Goal: Transaction & Acquisition: Subscribe to service/newsletter

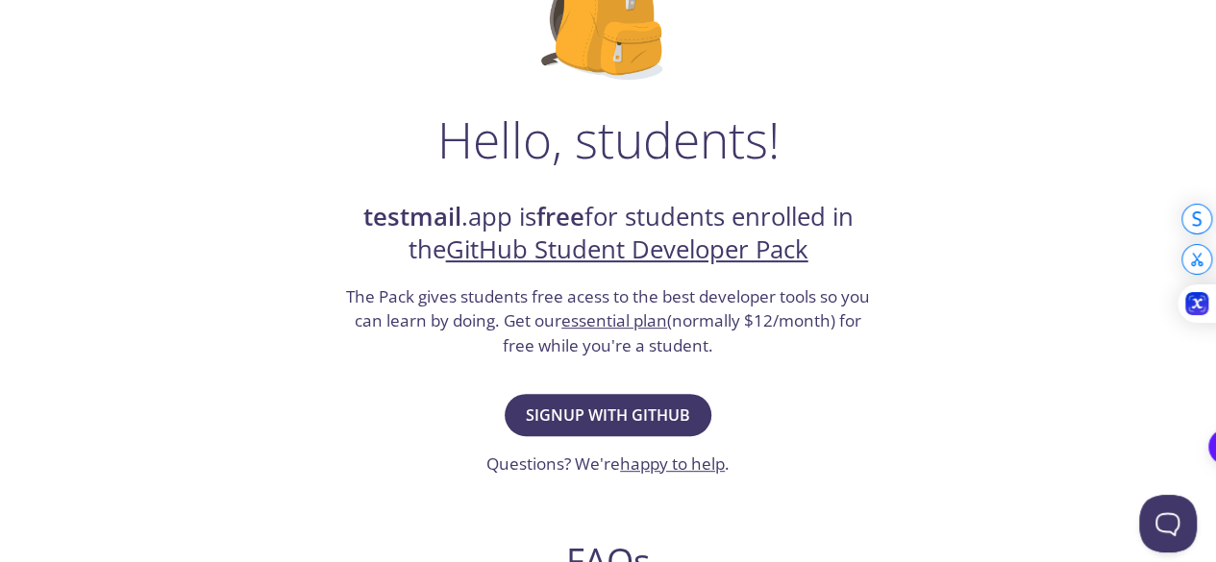
scroll to position [219, 0]
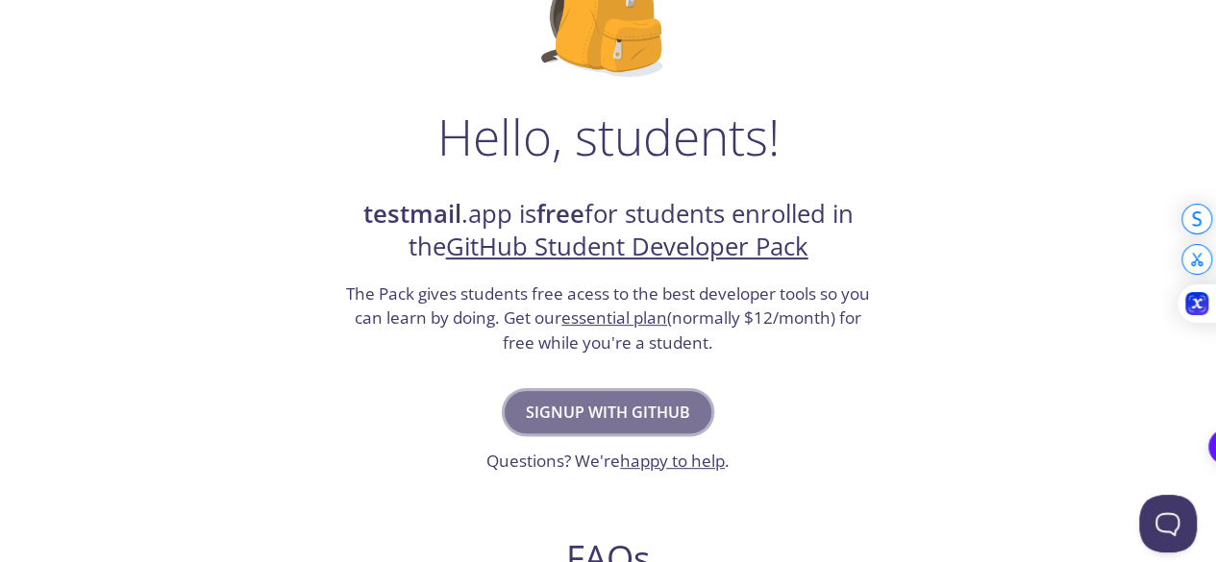
click at [579, 401] on span "Signup with GitHub" at bounding box center [608, 412] width 164 height 27
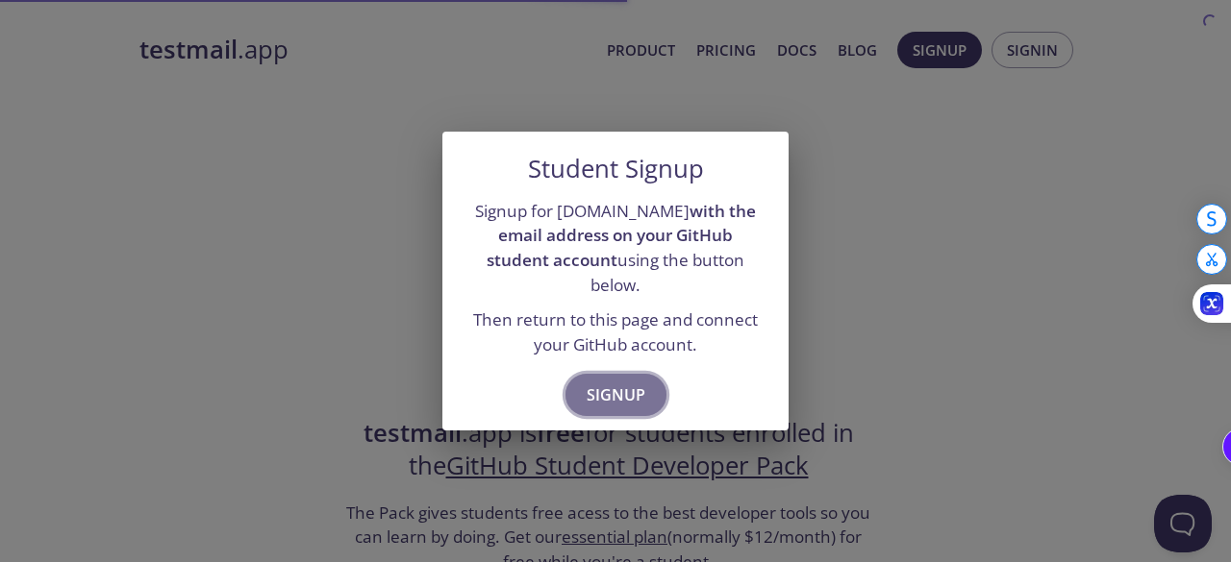
click at [613, 382] on span "Signup" at bounding box center [616, 395] width 59 height 27
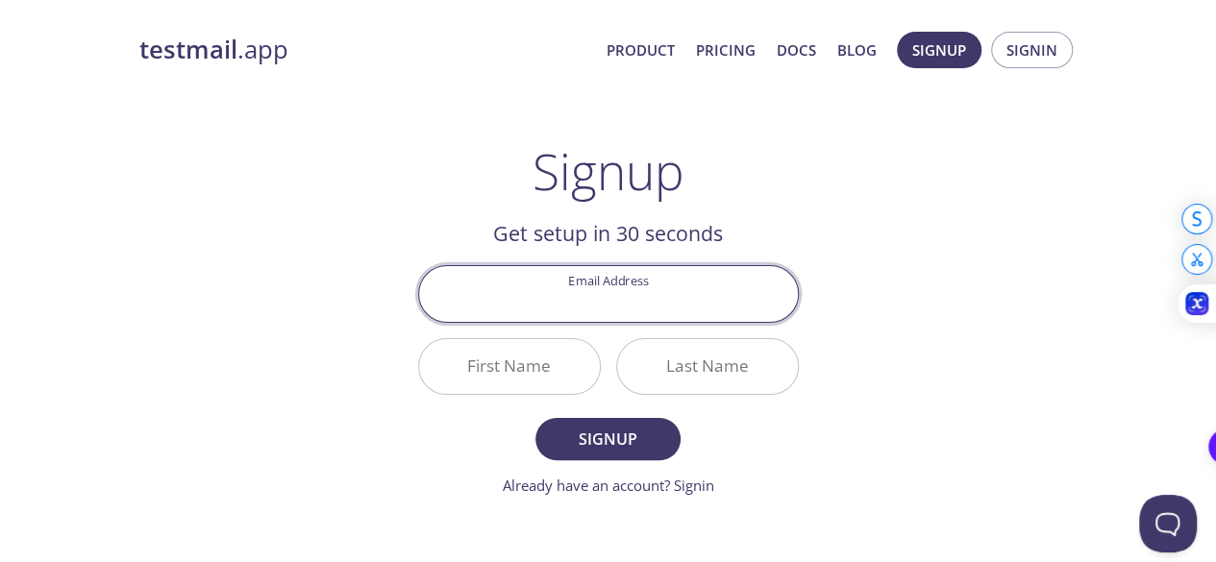
click at [651, 301] on input "Email Address" at bounding box center [608, 293] width 379 height 55
type input "[EMAIL_ADDRESS][DOMAIN_NAME]"
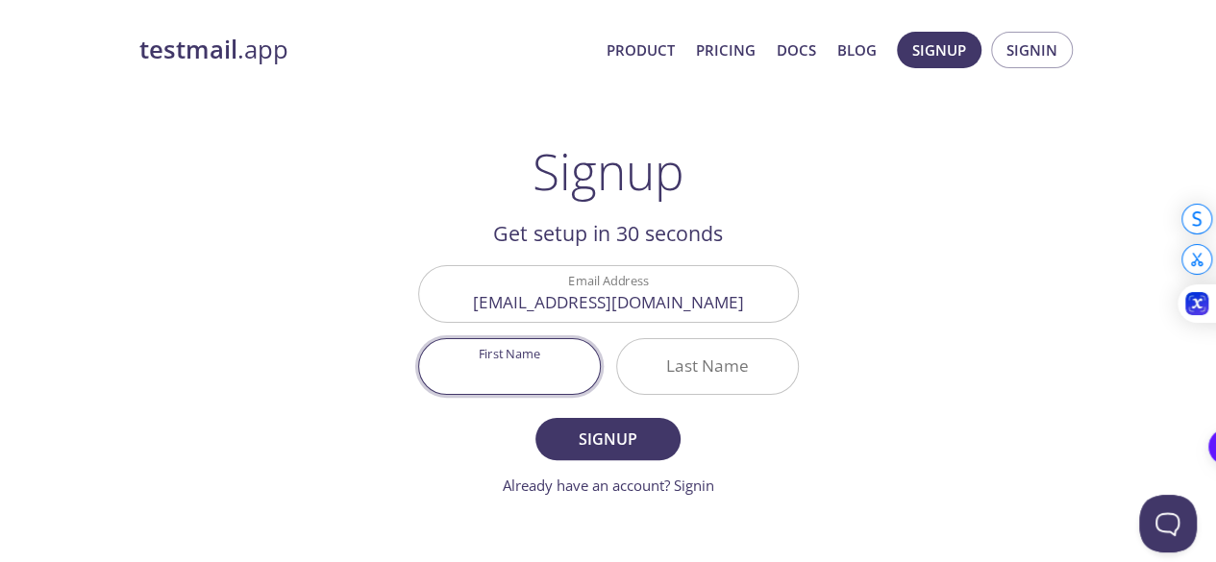
click at [553, 357] on input "First Name" at bounding box center [509, 366] width 181 height 55
type input "[PERSON_NAME]"
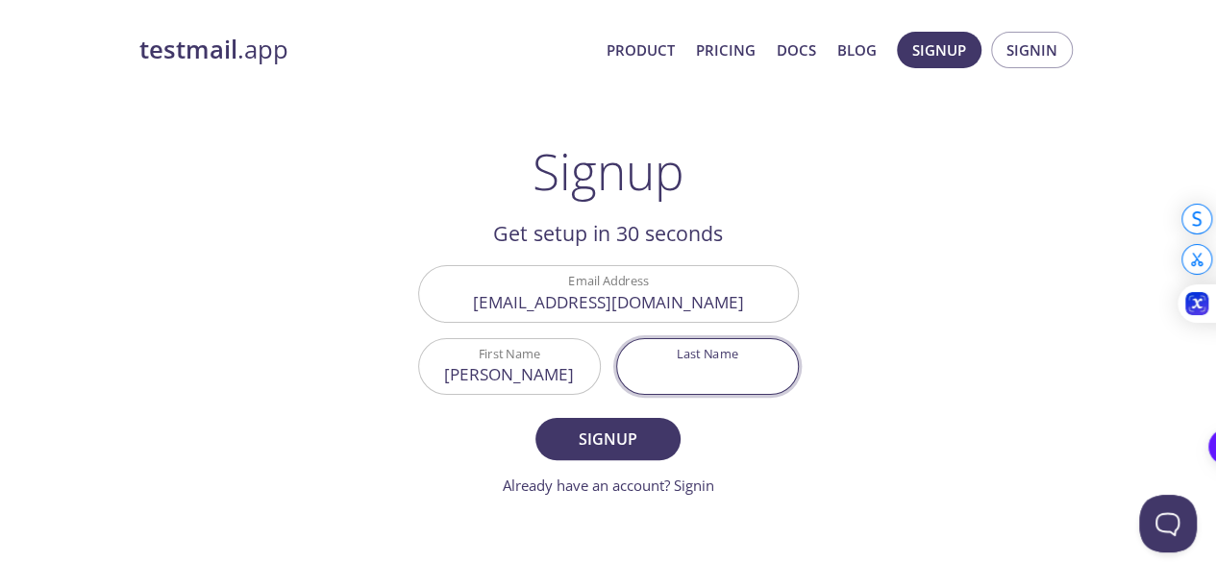
click at [670, 366] on input "Last Name" at bounding box center [707, 366] width 181 height 55
type input "[PERSON_NAME]"
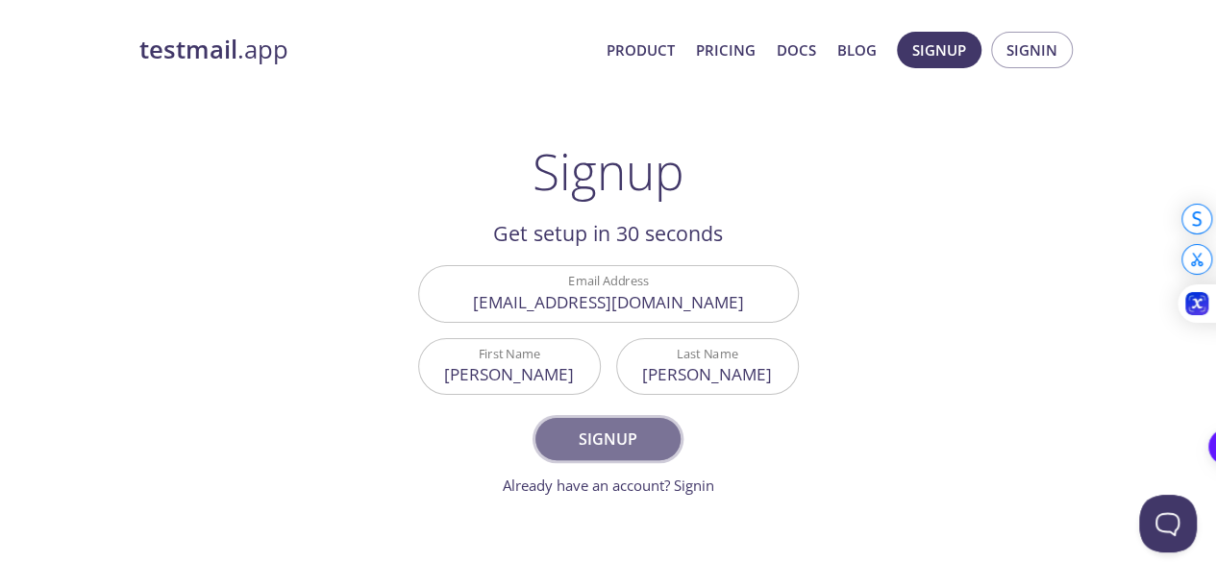
click at [659, 446] on span "Signup" at bounding box center [608, 439] width 102 height 27
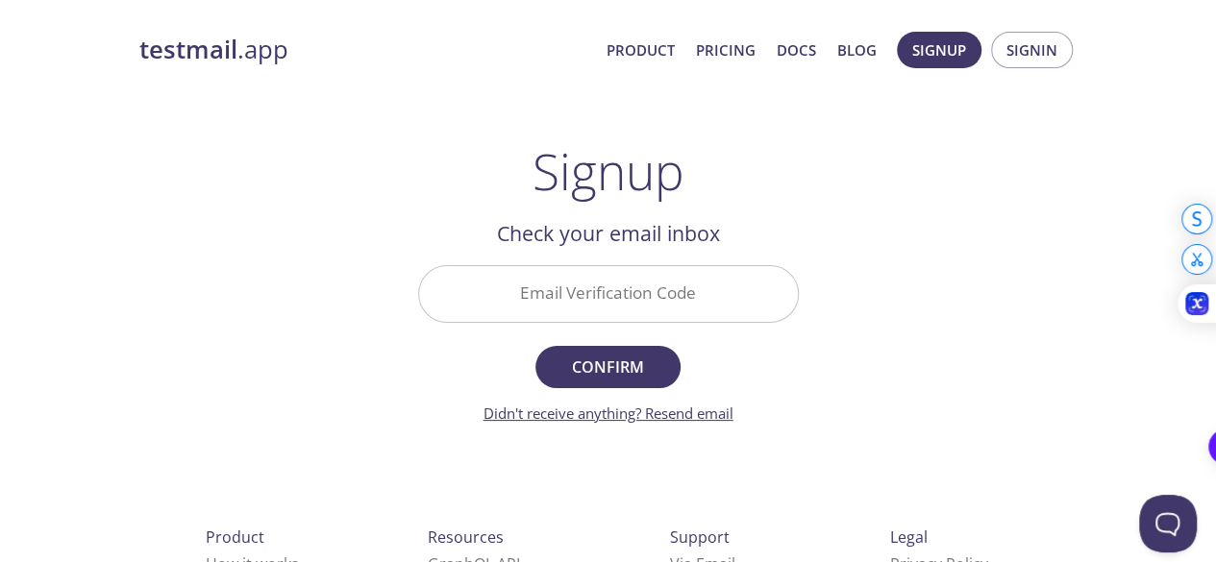
click at [679, 413] on link "Didn't receive anything? Resend email" at bounding box center [609, 413] width 250 height 19
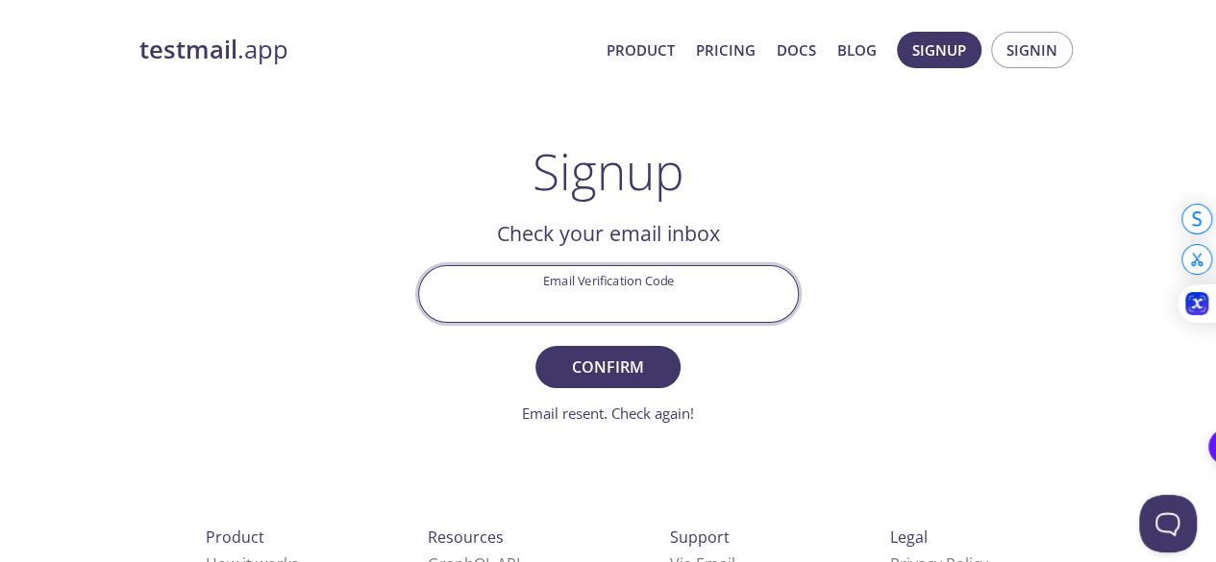
click at [604, 286] on input "Email Verification Code" at bounding box center [608, 293] width 379 height 55
paste input "TE4MYHS"
type input "TE4MYHS"
click at [536, 346] on button "Confirm" at bounding box center [608, 367] width 144 height 42
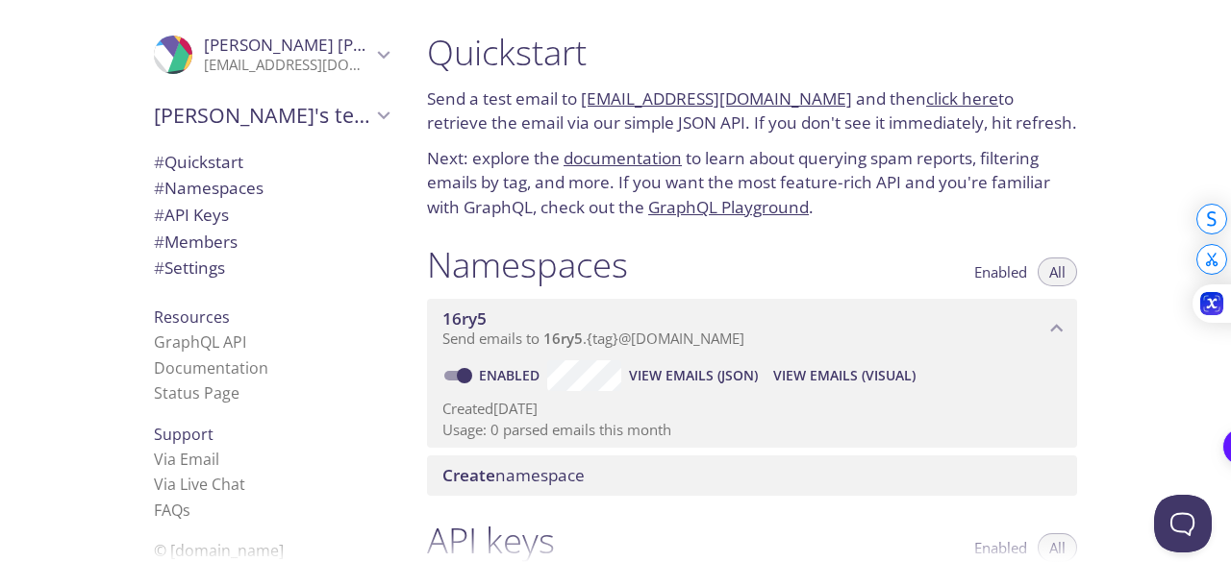
click at [821, 348] on p "Send emails to 16ry5 . {tag} @[DOMAIN_NAME]" at bounding box center [743, 339] width 602 height 19
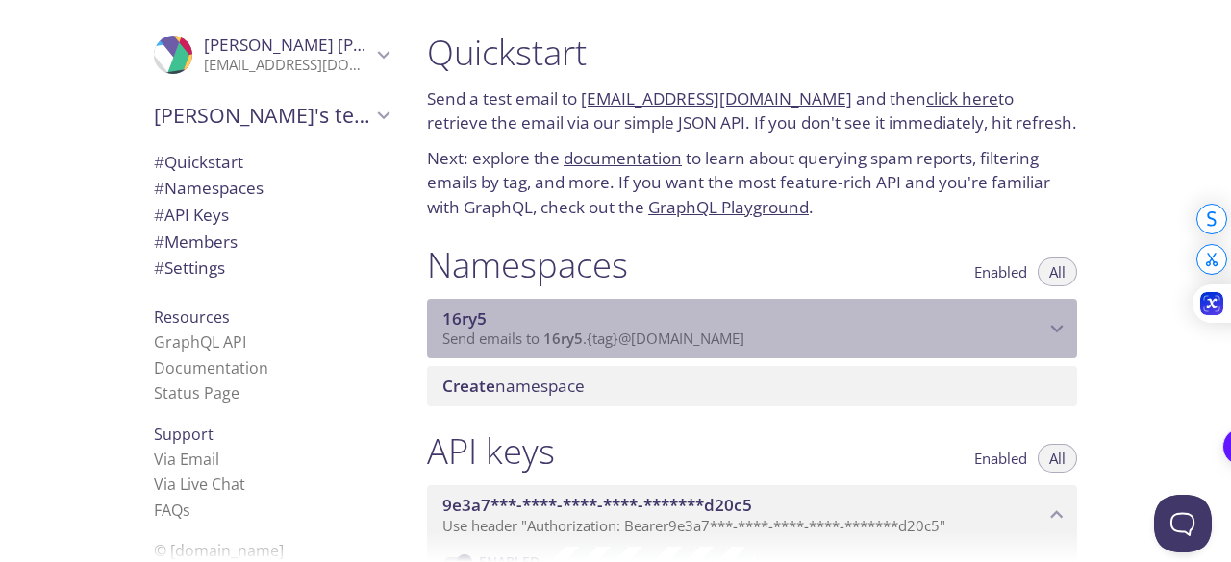
click at [821, 348] on p "Send emails to 16ry5 . {tag} @[DOMAIN_NAME]" at bounding box center [743, 339] width 602 height 19
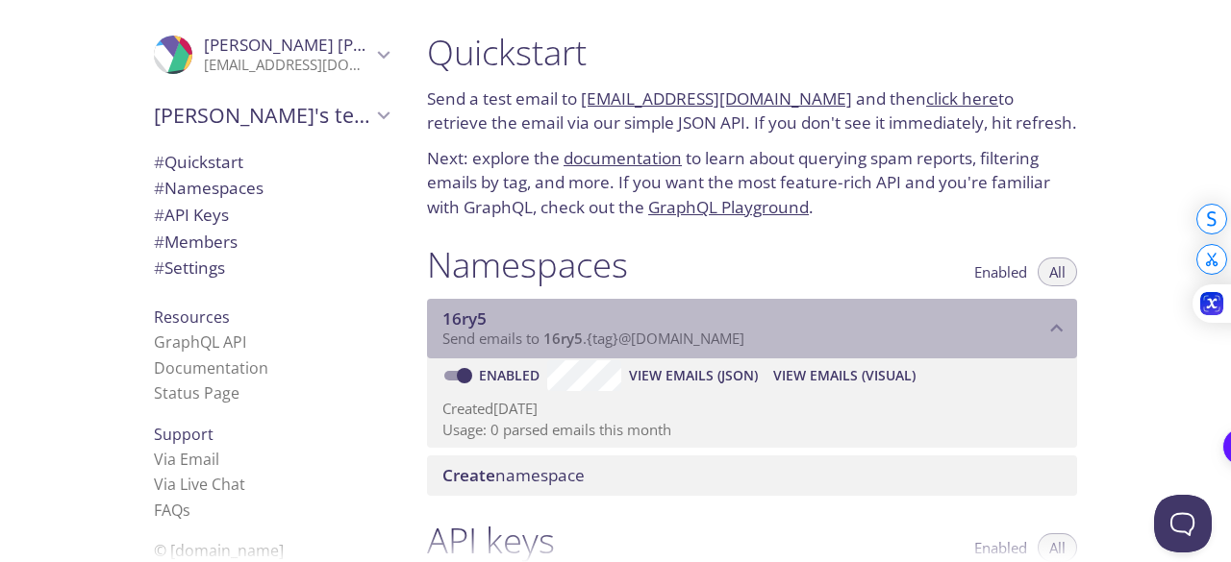
click at [821, 348] on p "Send emails to 16ry5 . {tag} @[DOMAIN_NAME]" at bounding box center [743, 339] width 602 height 19
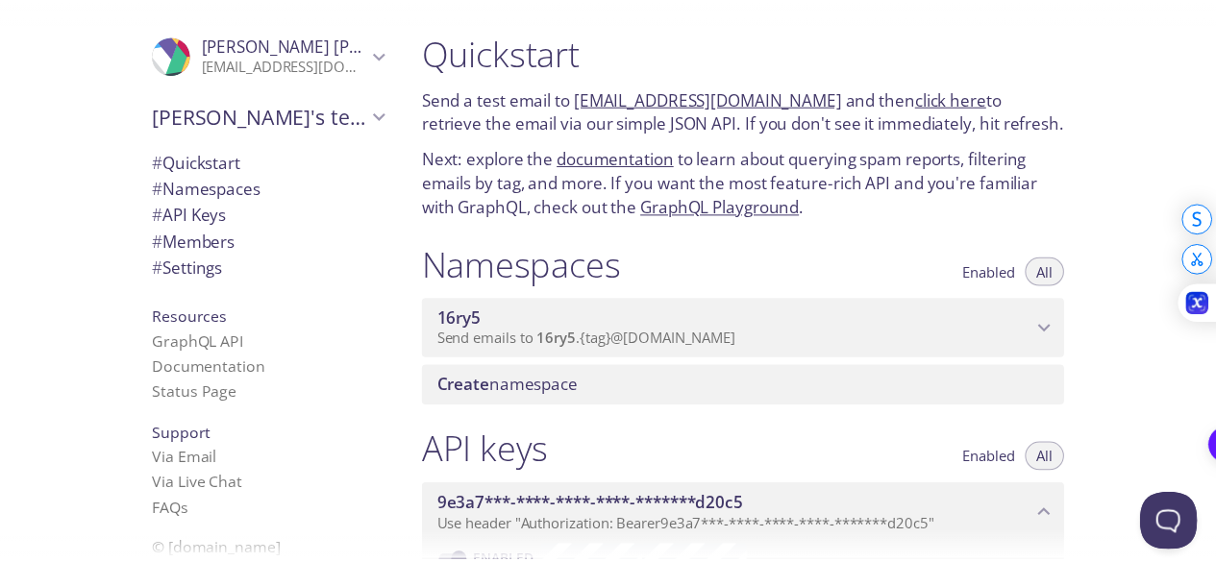
scroll to position [51, 0]
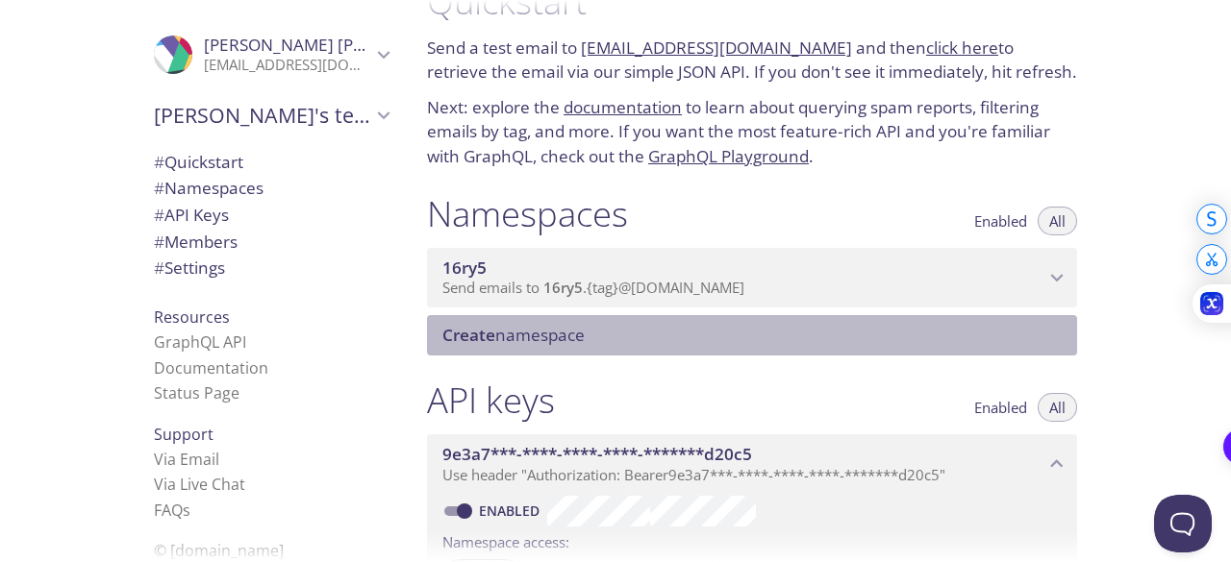
click at [913, 341] on span "Create namespace" at bounding box center [755, 335] width 627 height 21
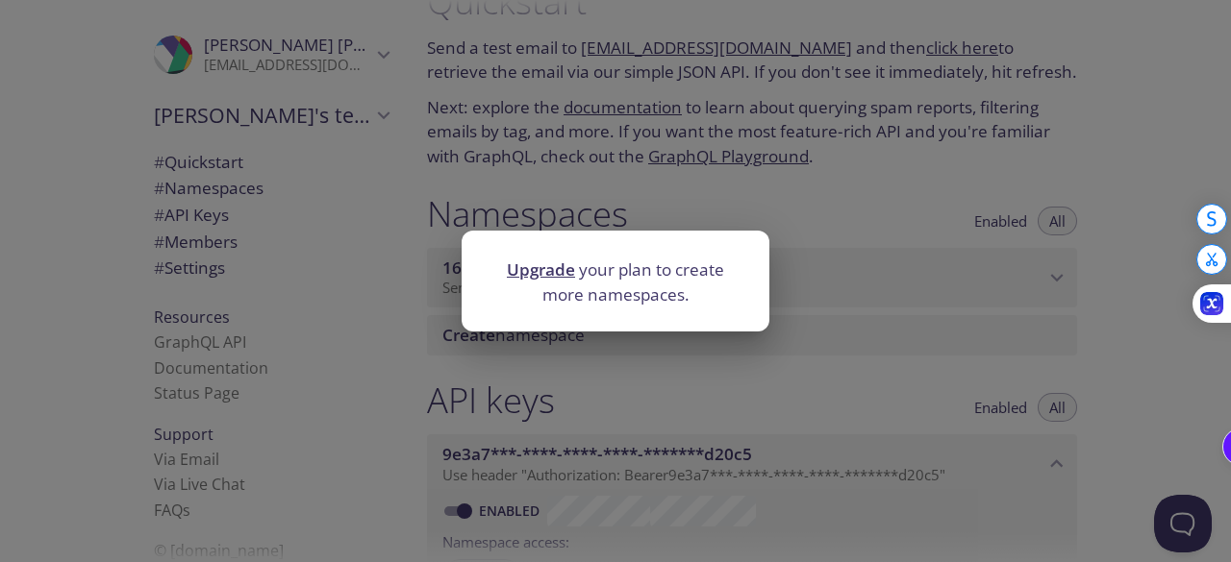
click at [559, 271] on link "Upgrade" at bounding box center [541, 270] width 68 height 22
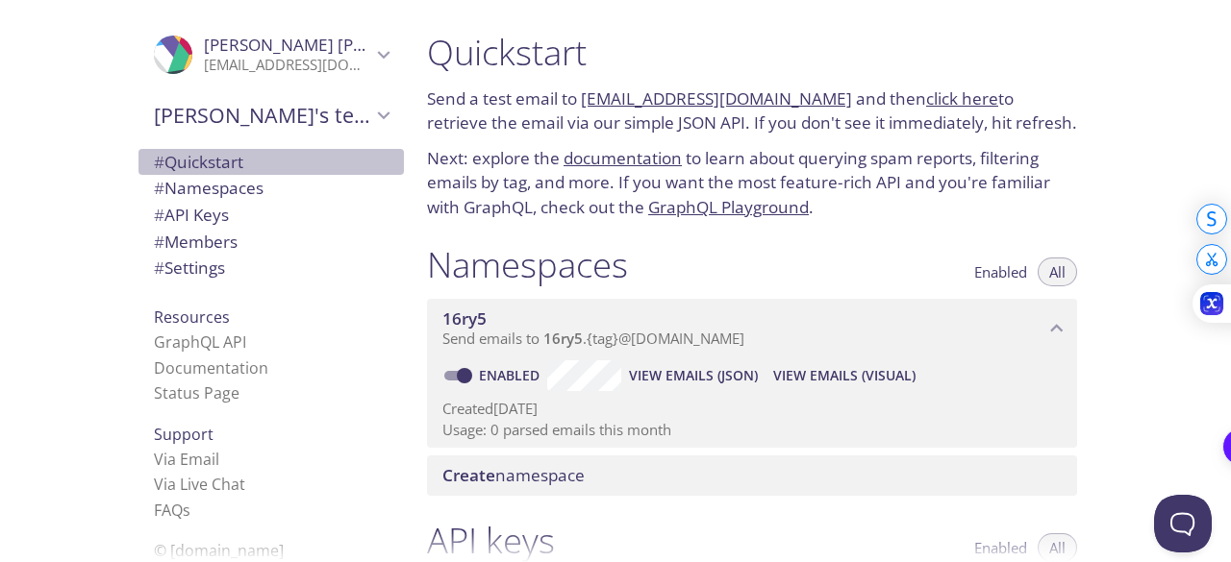
click at [215, 163] on span "# Quickstart" at bounding box center [198, 162] width 89 height 22
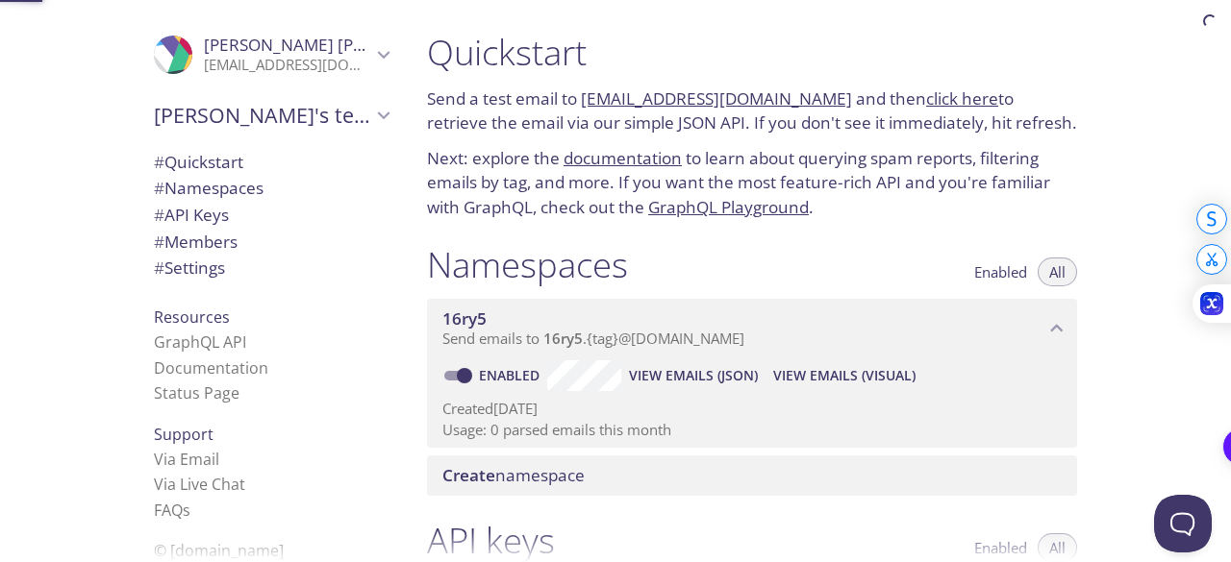
scroll to position [2, 0]
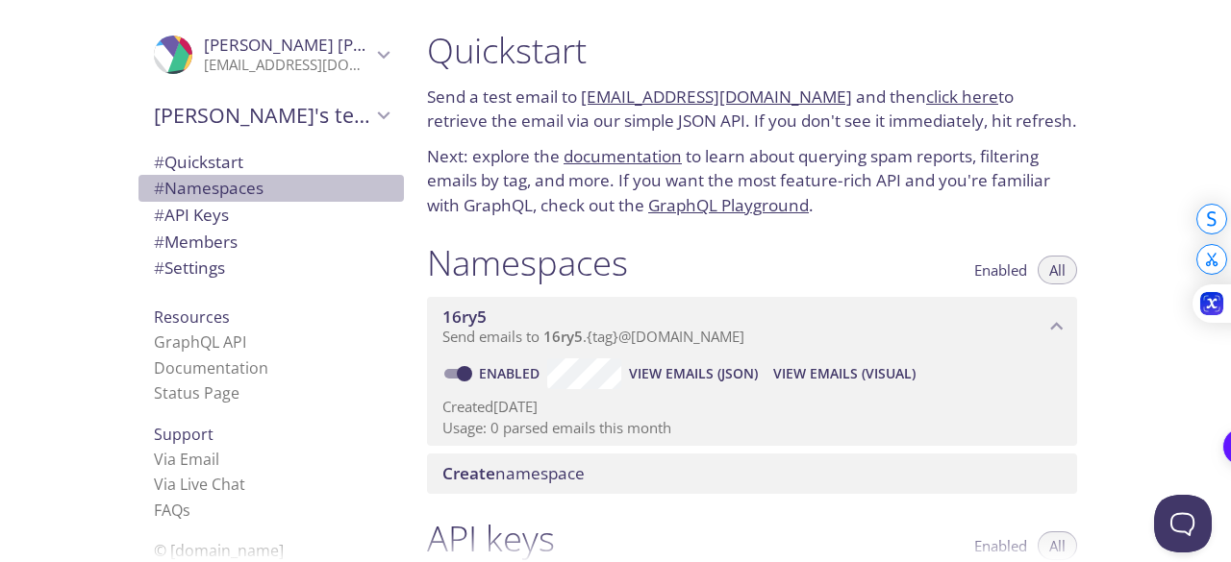
click at [225, 194] on span "# Namespaces" at bounding box center [209, 188] width 110 height 22
